Goal: Navigation & Orientation: Find specific page/section

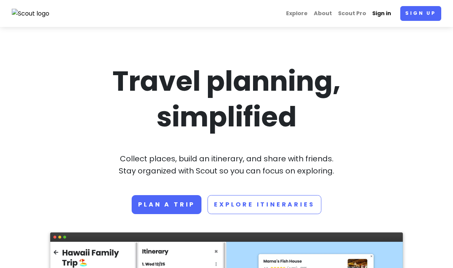
click at [387, 12] on link "Sign in" at bounding box center [381, 13] width 25 height 15
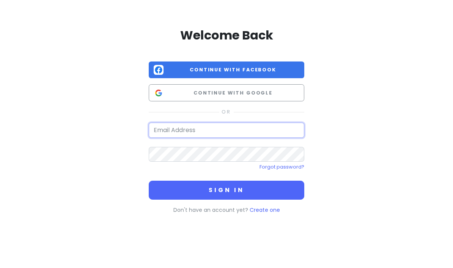
click at [271, 130] on input "email" at bounding box center [227, 130] width 156 height 15
type input "[EMAIL_ADDRESS][DOMAIN_NAME]"
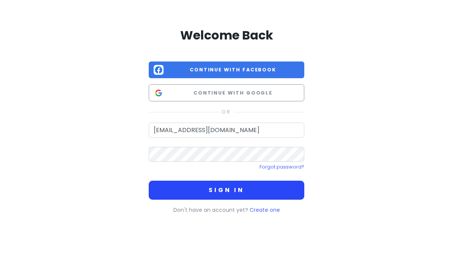
click at [209, 181] on button "Sign in" at bounding box center [227, 190] width 156 height 19
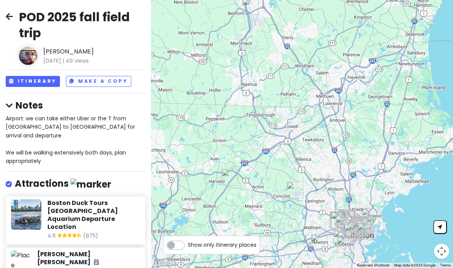
click at [11, 13] on icon at bounding box center [9, 16] width 7 height 6
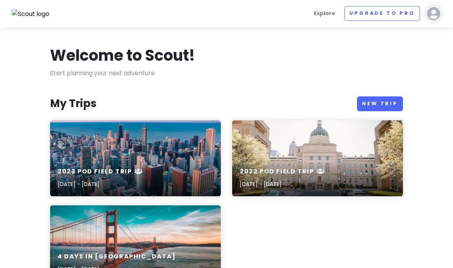
click at [436, 13] on img at bounding box center [433, 13] width 15 height 15
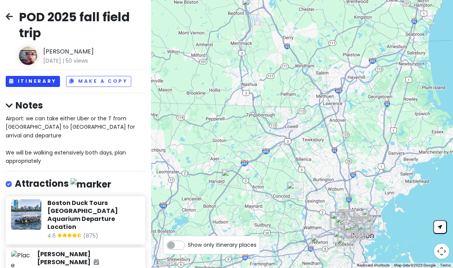
click at [27, 84] on button "Itinerary" at bounding box center [33, 81] width 54 height 11
